Goal: Find specific page/section: Find specific page/section

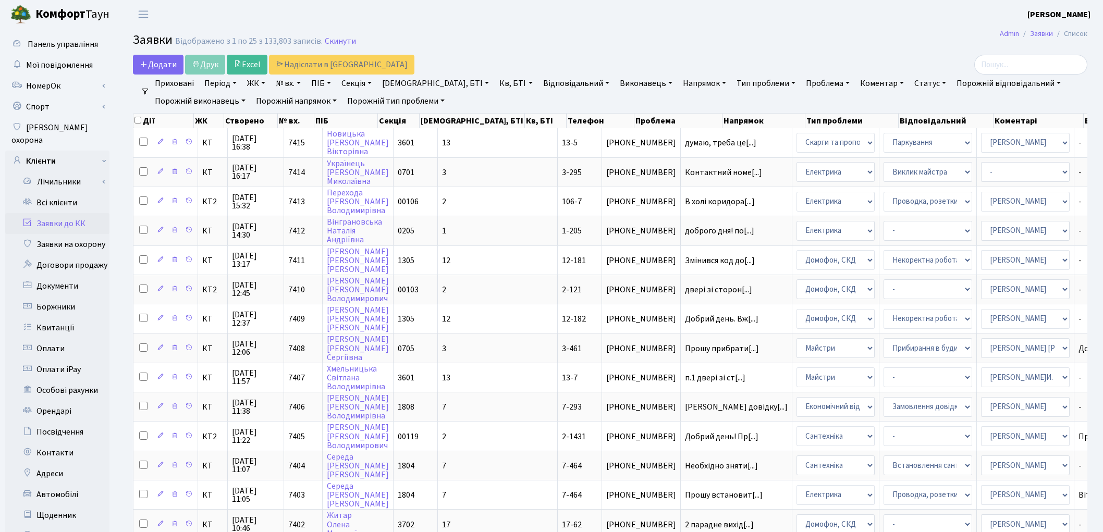
select select "25"
click at [55, 192] on link "Всі клієнти" at bounding box center [57, 202] width 104 height 21
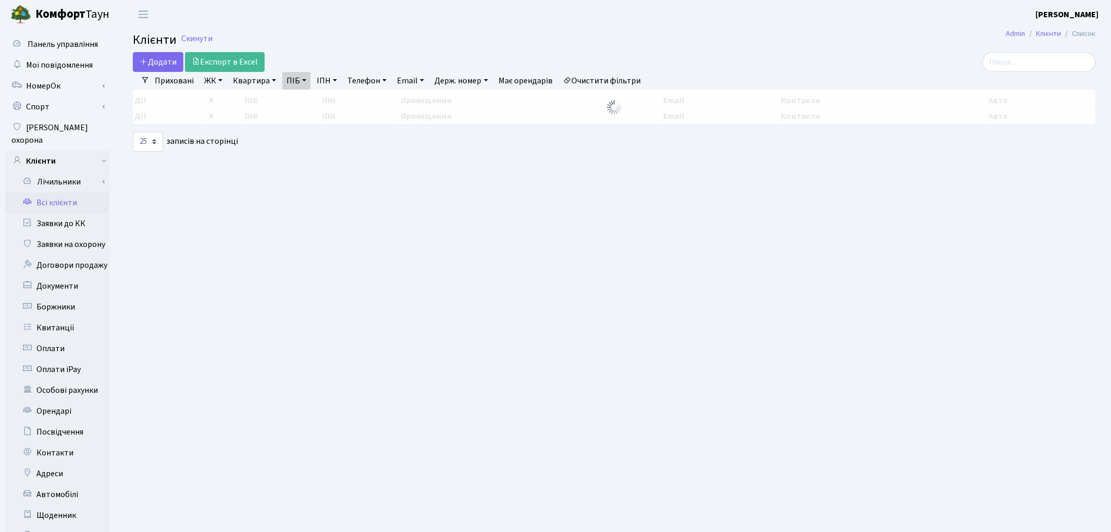
select select "25"
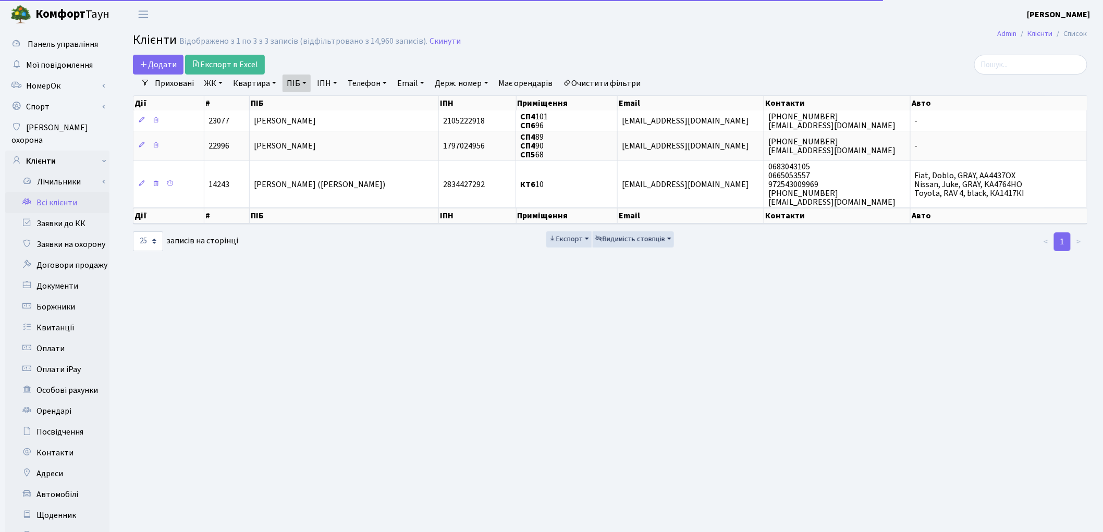
drag, startPoint x: 639, startPoint y: 85, endPoint x: 601, endPoint y: 80, distance: 38.8
click at [638, 85] on link "Очистити фільтри" at bounding box center [602, 84] width 86 height 18
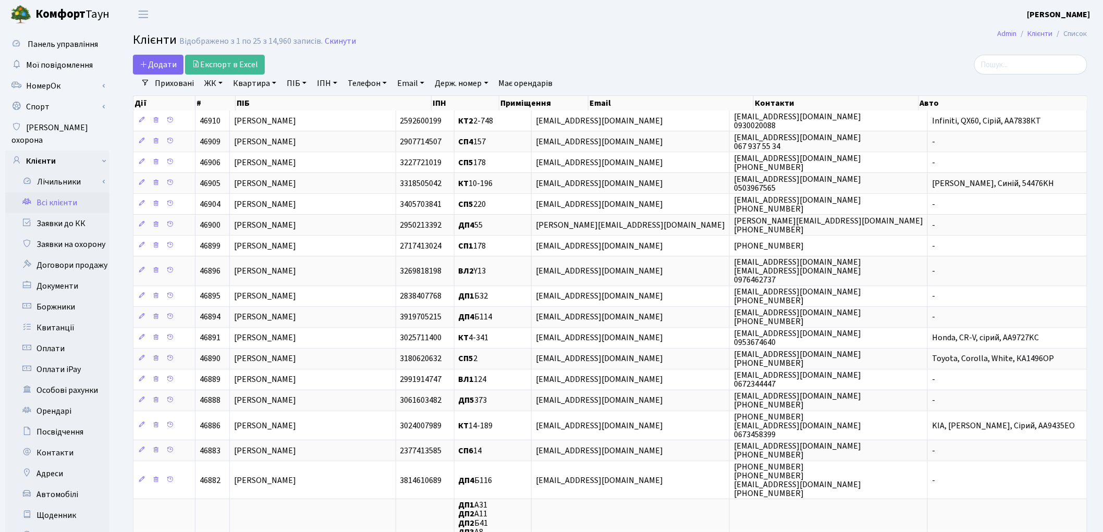
click at [301, 83] on link "ПІБ" at bounding box center [296, 84] width 28 height 18
type input "ведута"
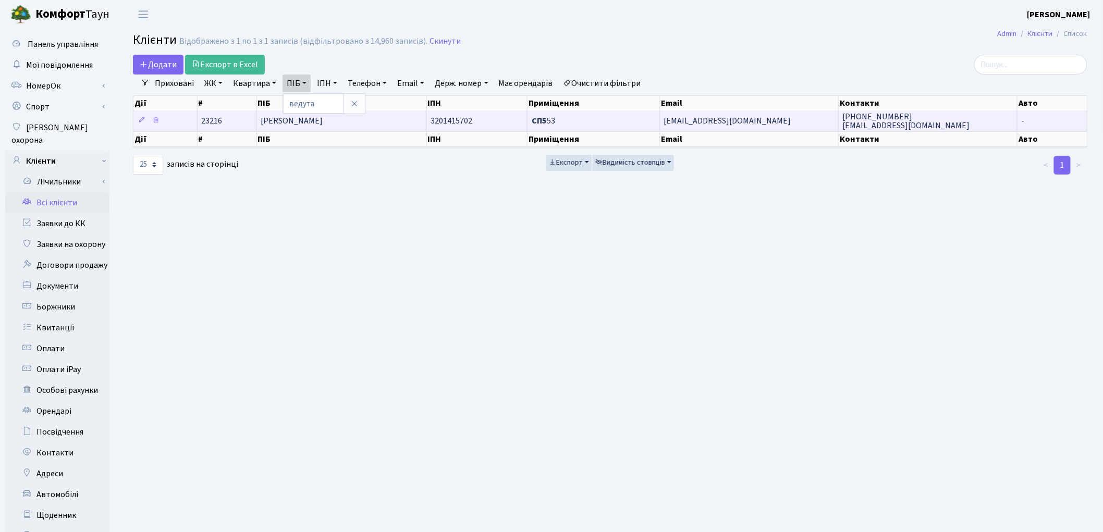
click at [303, 126] on span "[PERSON_NAME]" at bounding box center [292, 120] width 62 height 11
